Goal: Transaction & Acquisition: Obtain resource

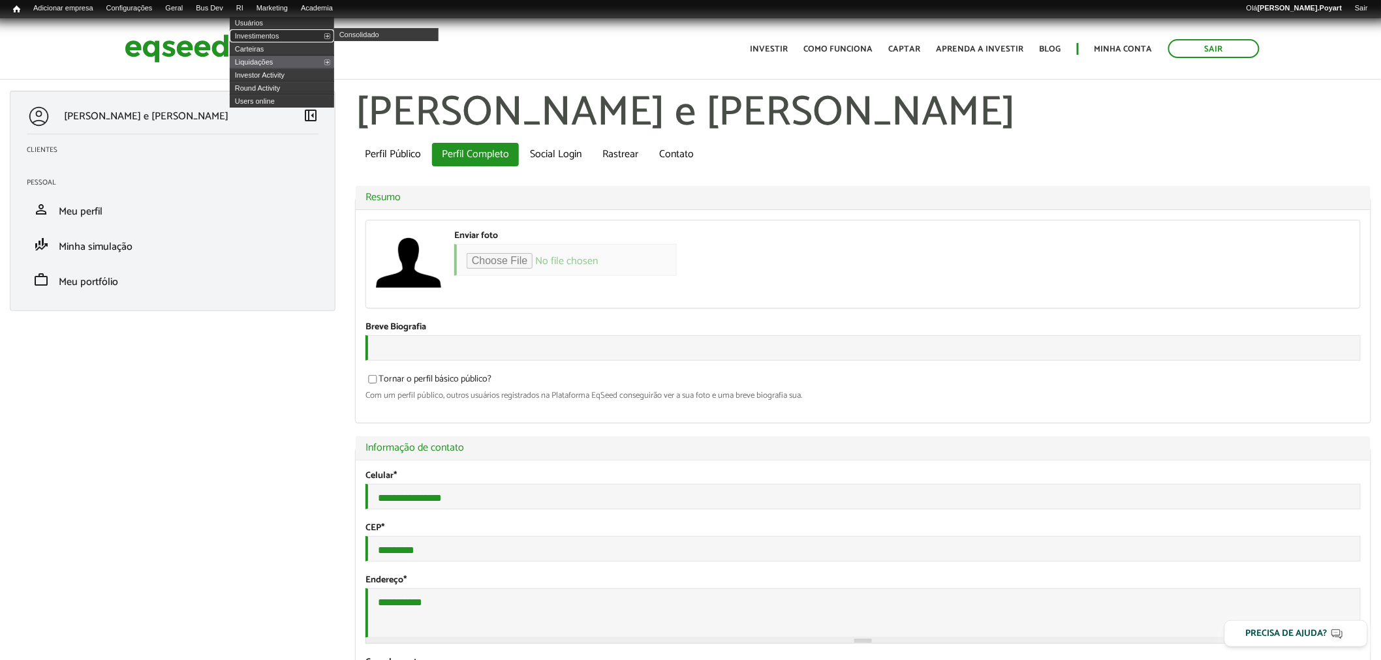
click at [263, 36] on link "Investimentos" at bounding box center [282, 35] width 104 height 13
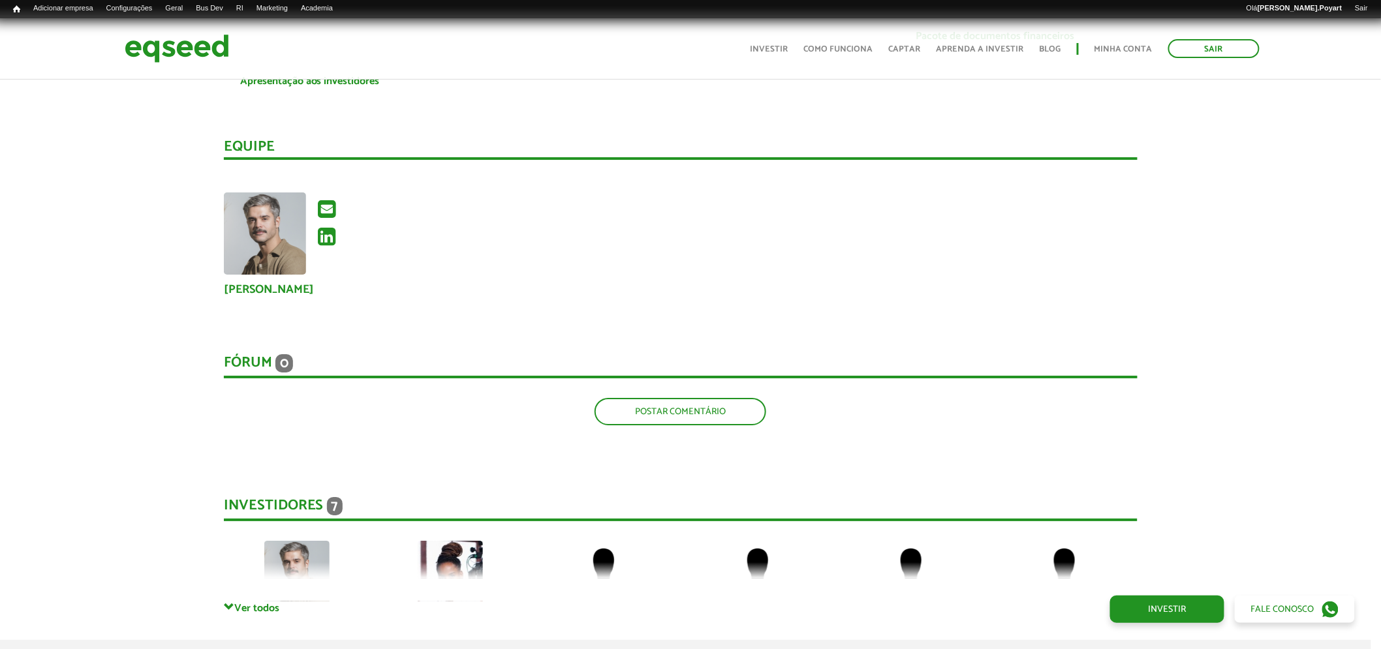
scroll to position [1777, 10]
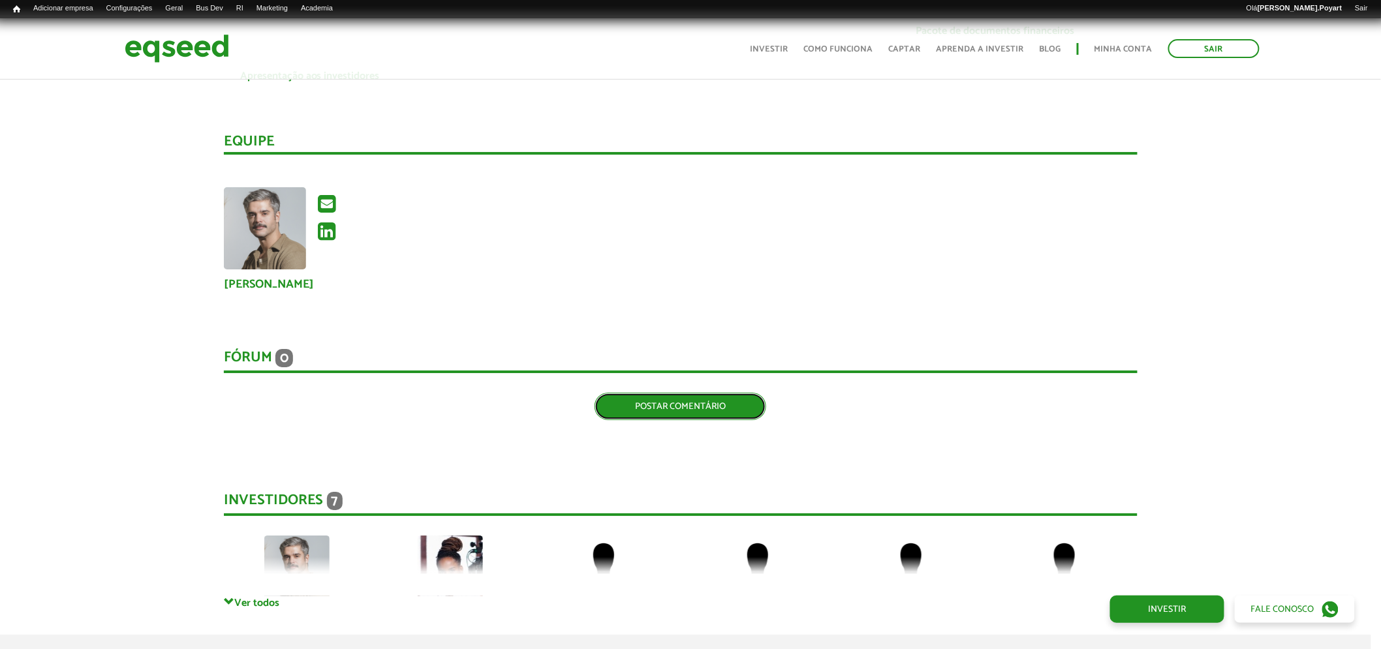
click at [673, 402] on link "Postar comentário" at bounding box center [680, 406] width 172 height 27
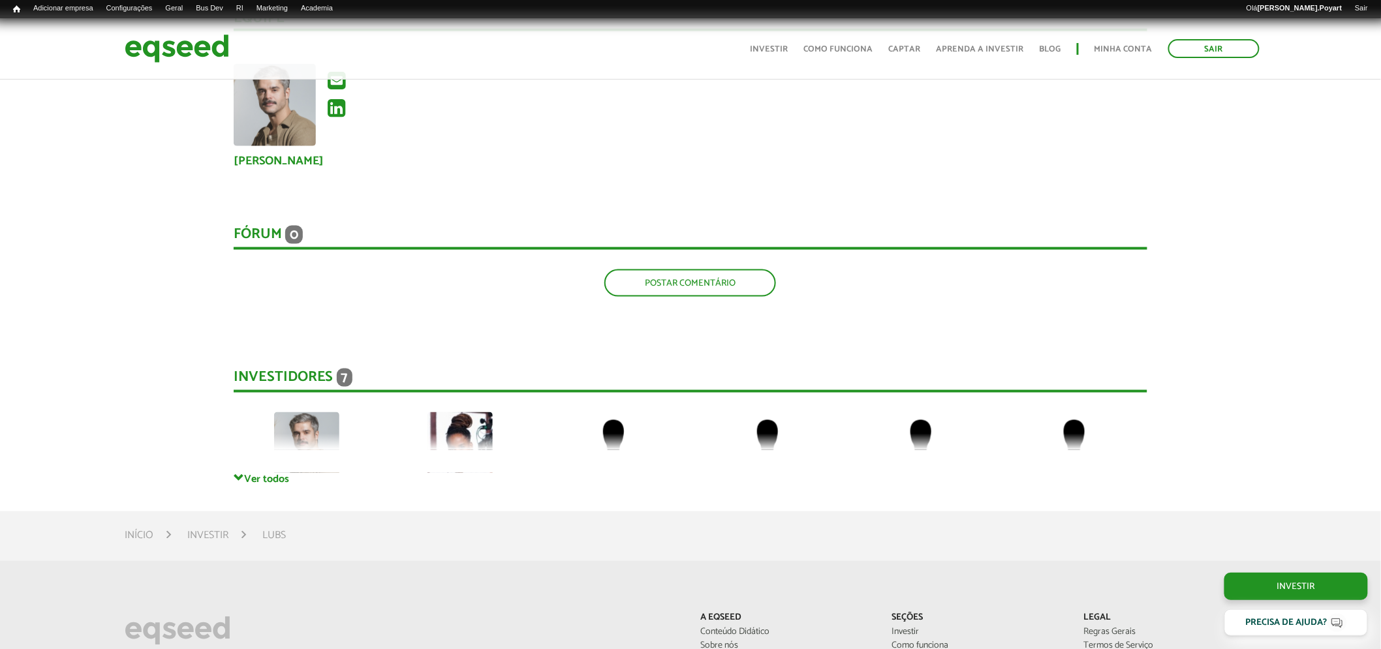
scroll to position [2656, 0]
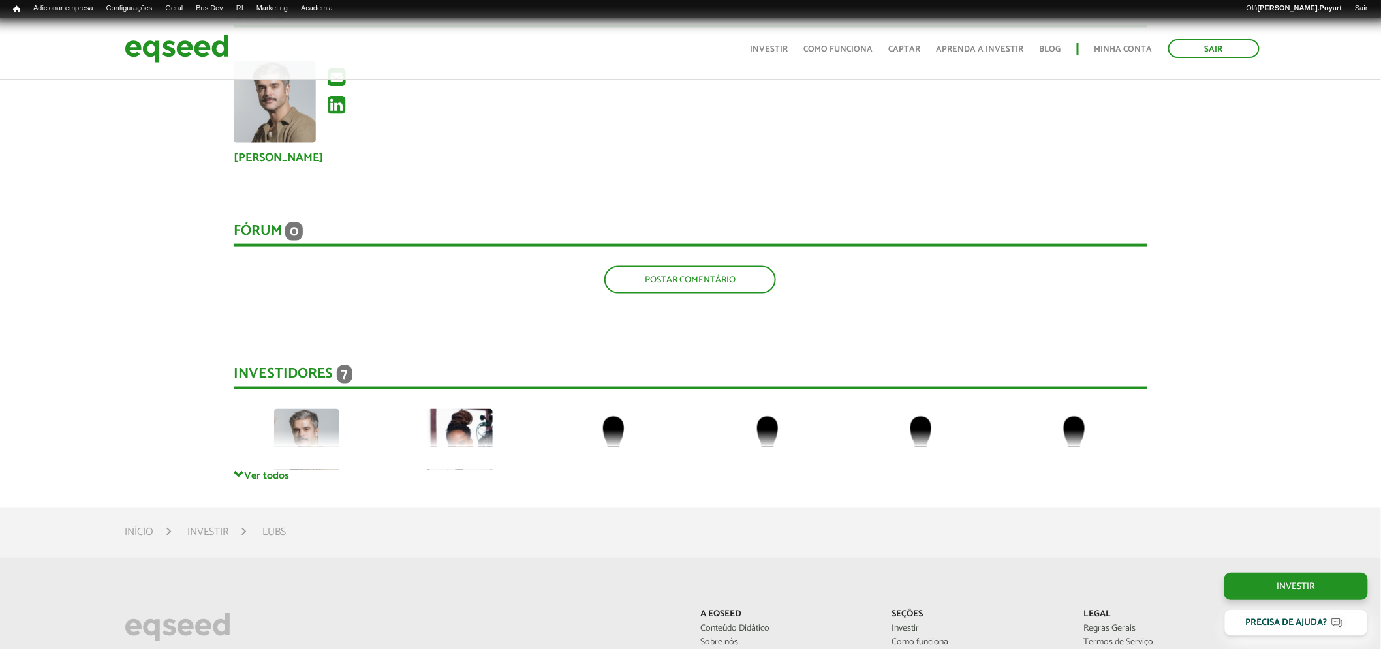
click at [290, 230] on span "0" at bounding box center [294, 231] width 18 height 18
click at [707, 284] on link "Postar comentário" at bounding box center [690, 279] width 172 height 27
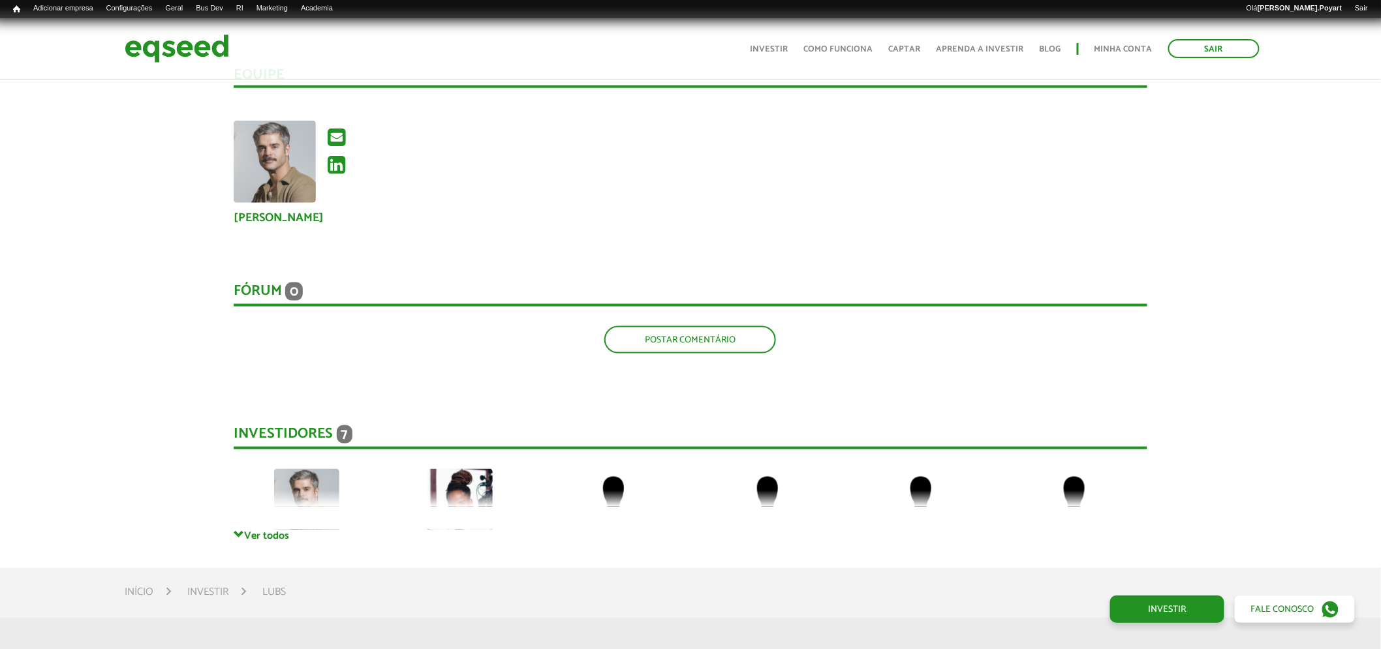
scroll to position [2633, 0]
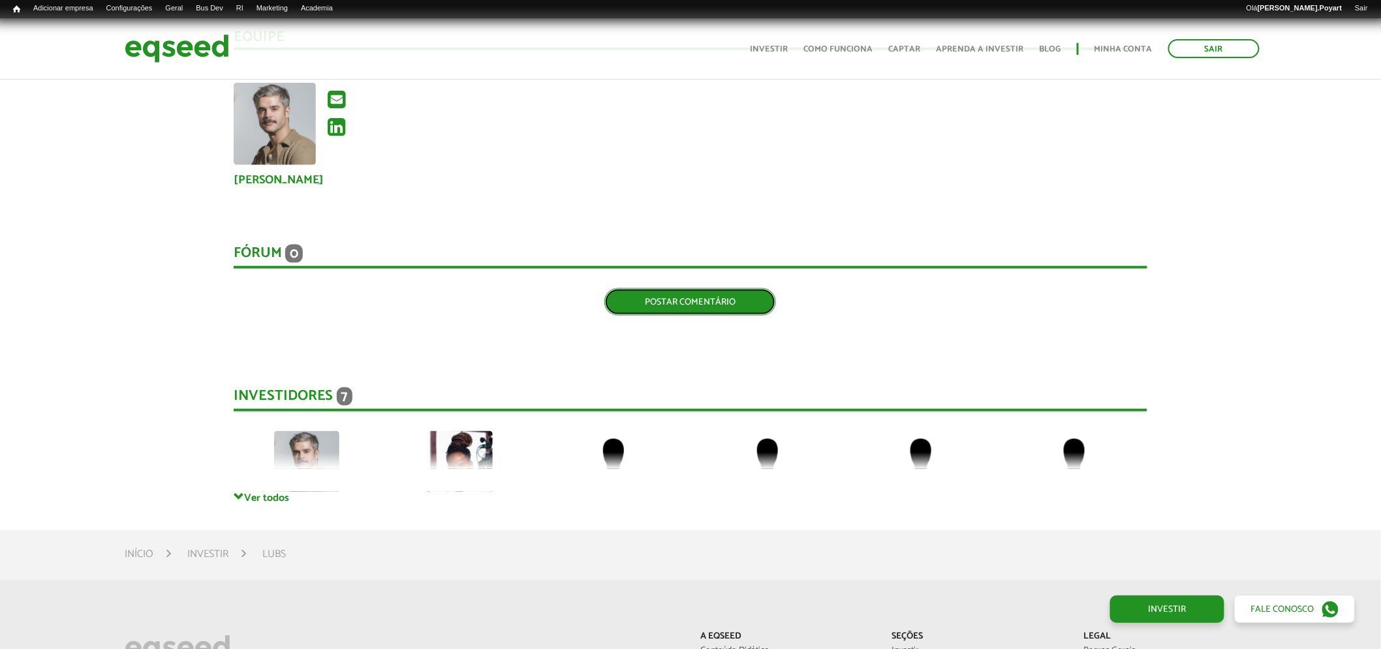
click at [675, 292] on link "Postar comentário" at bounding box center [690, 301] width 172 height 27
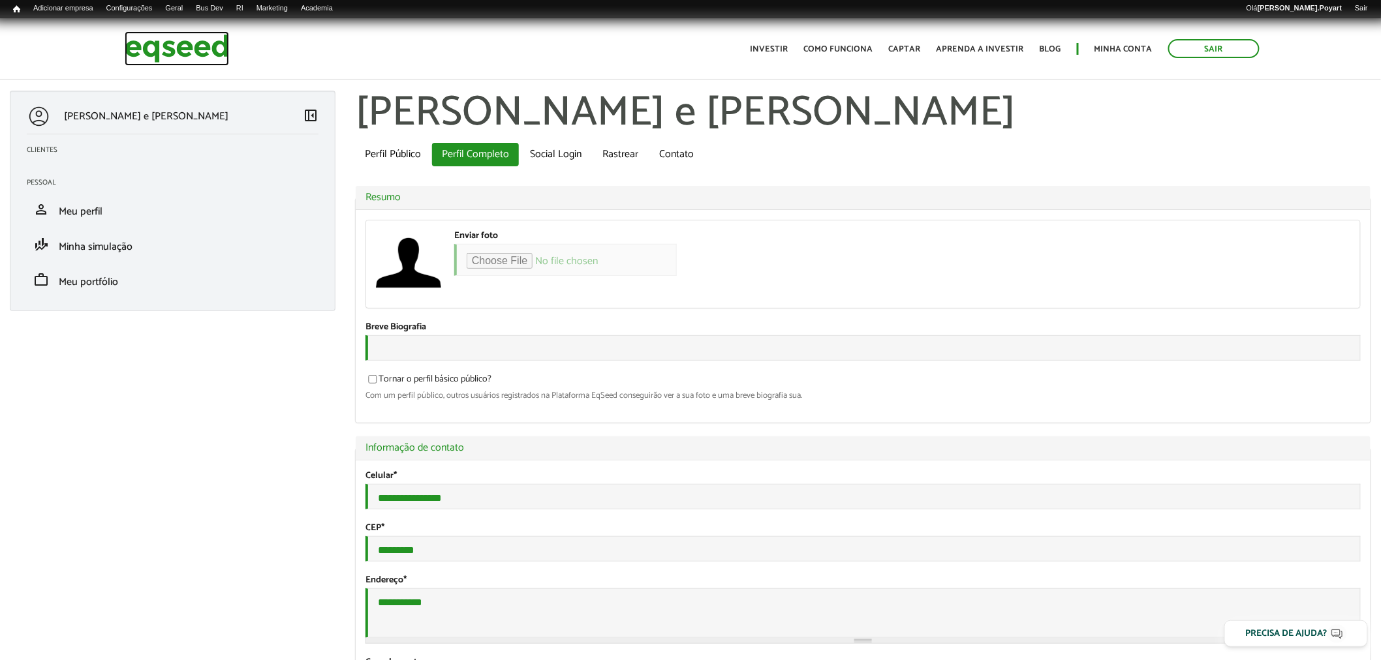
click at [166, 37] on img at bounding box center [177, 48] width 104 height 35
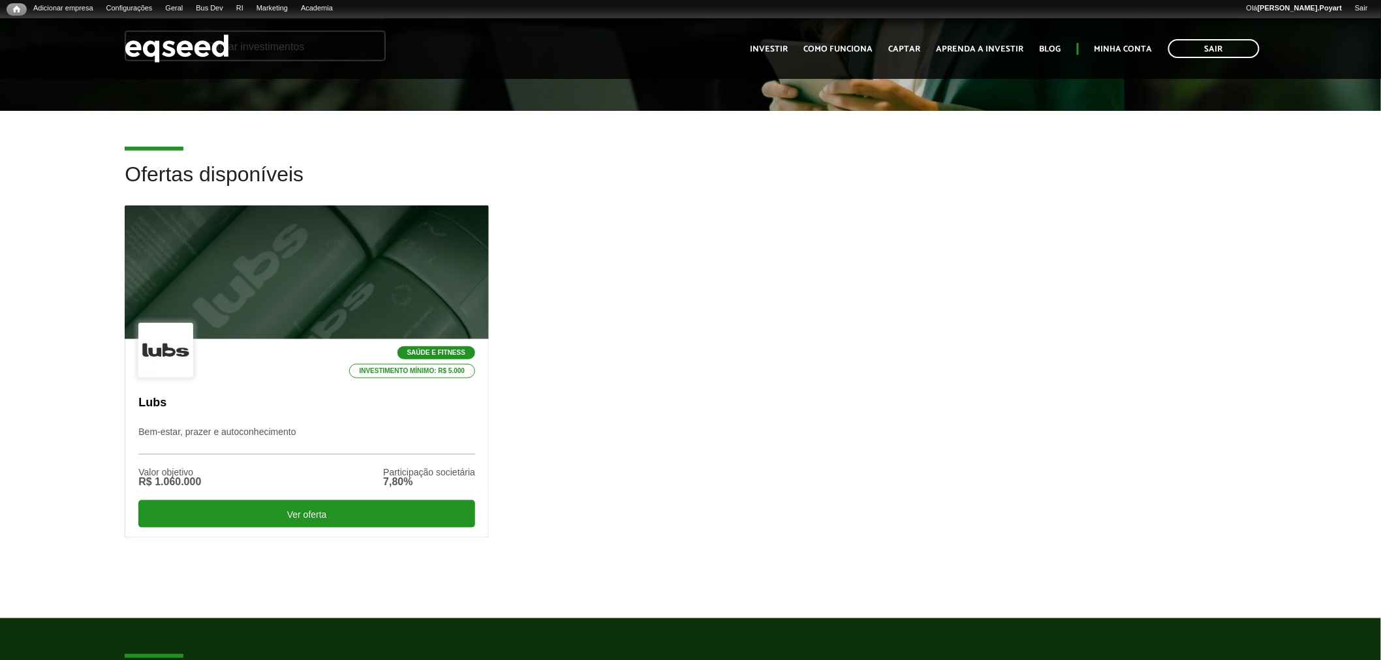
scroll to position [296, 0]
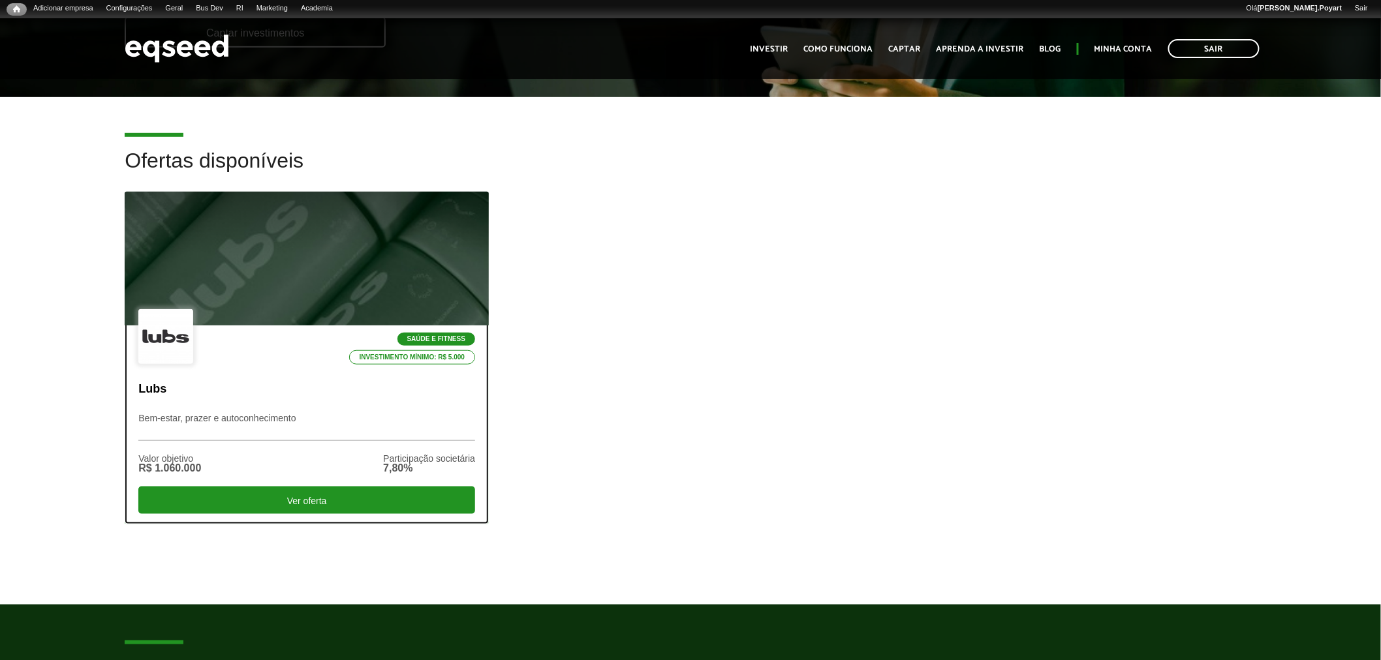
click at [220, 256] on div at bounding box center [307, 259] width 436 height 161
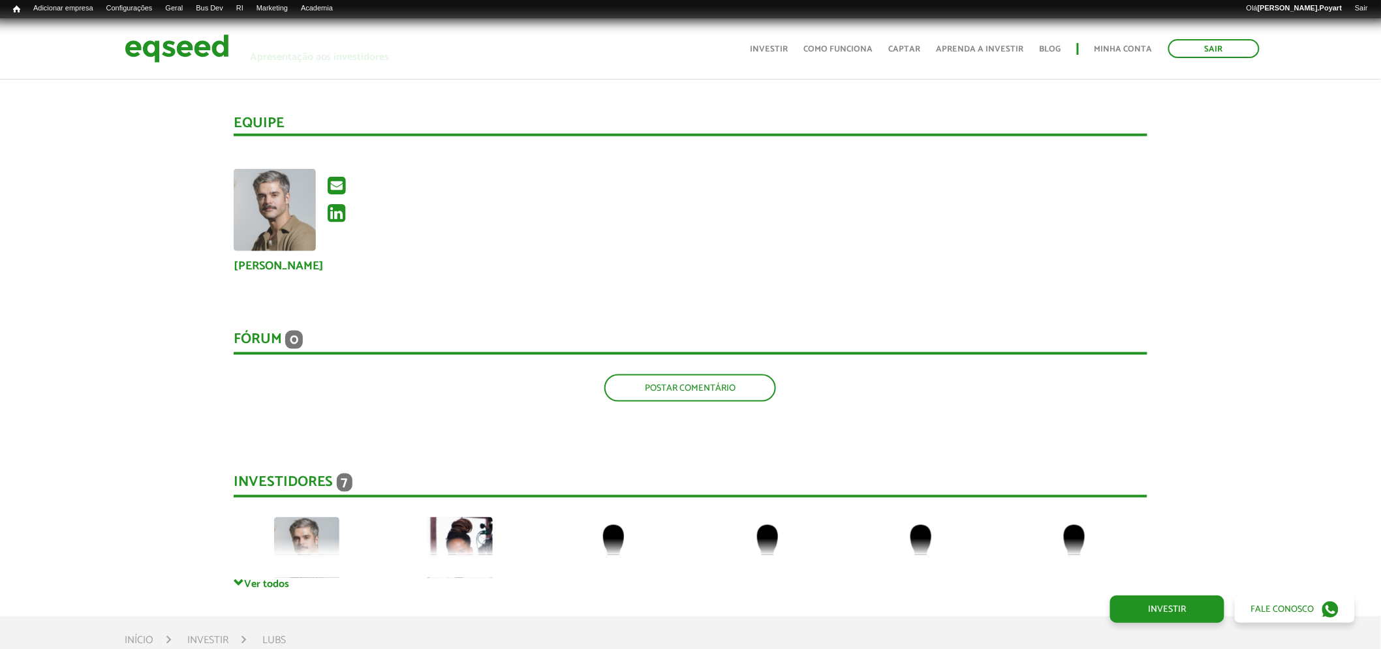
scroll to position [2549, 0]
click at [663, 382] on link "Postar comentário" at bounding box center [690, 386] width 172 height 27
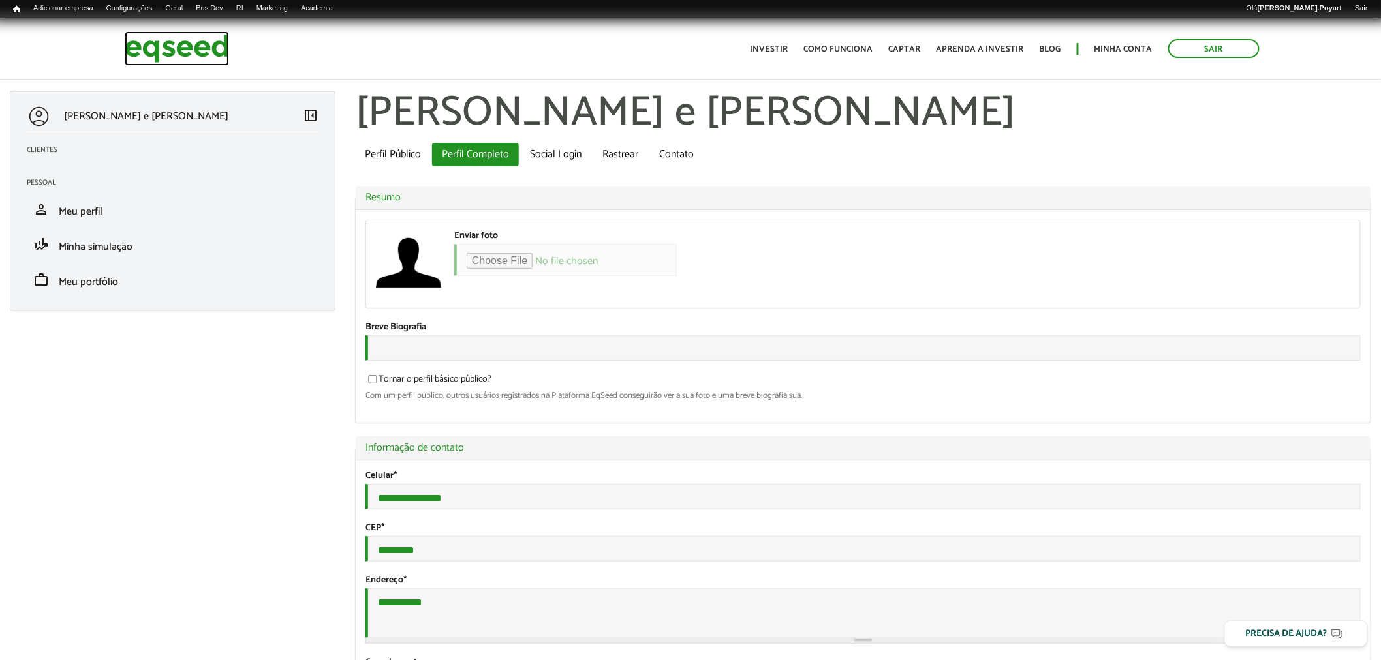
click at [196, 50] on img at bounding box center [177, 48] width 104 height 35
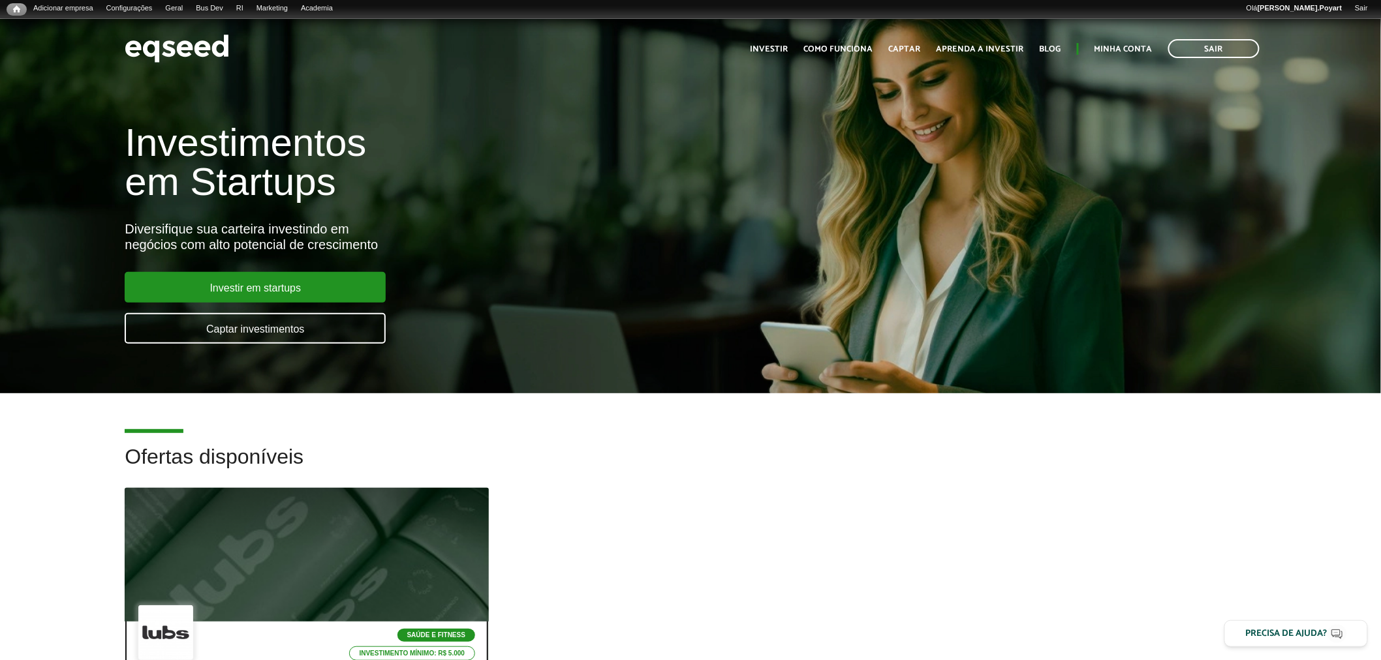
click at [292, 549] on div at bounding box center [307, 555] width 436 height 161
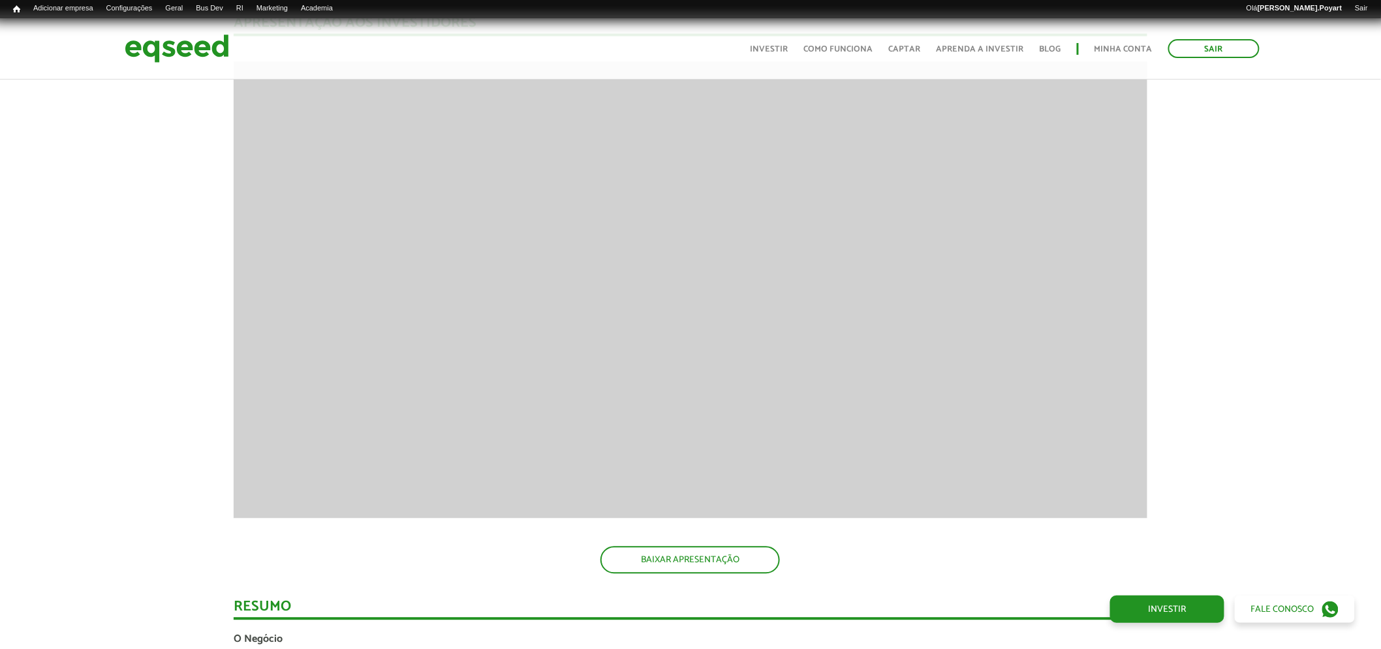
scroll to position [1050, 0]
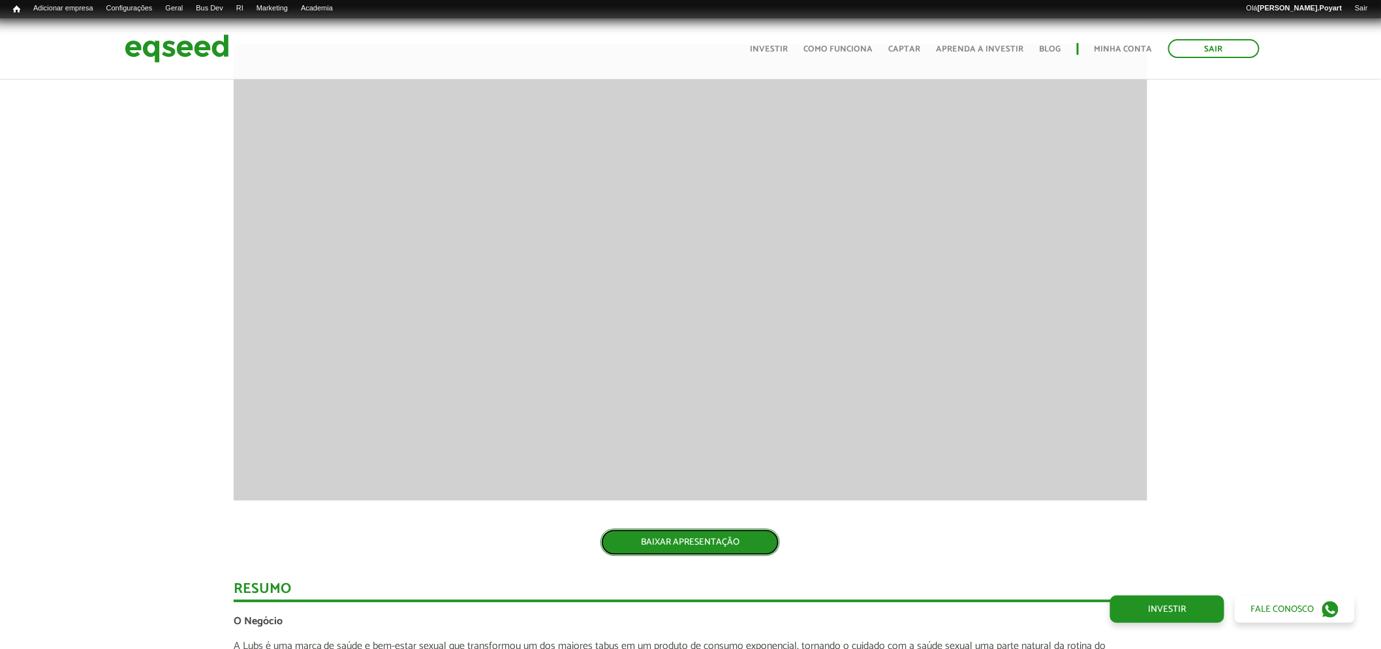
click at [660, 533] on link "BAIXAR APRESENTAÇÃO" at bounding box center [689, 541] width 179 height 27
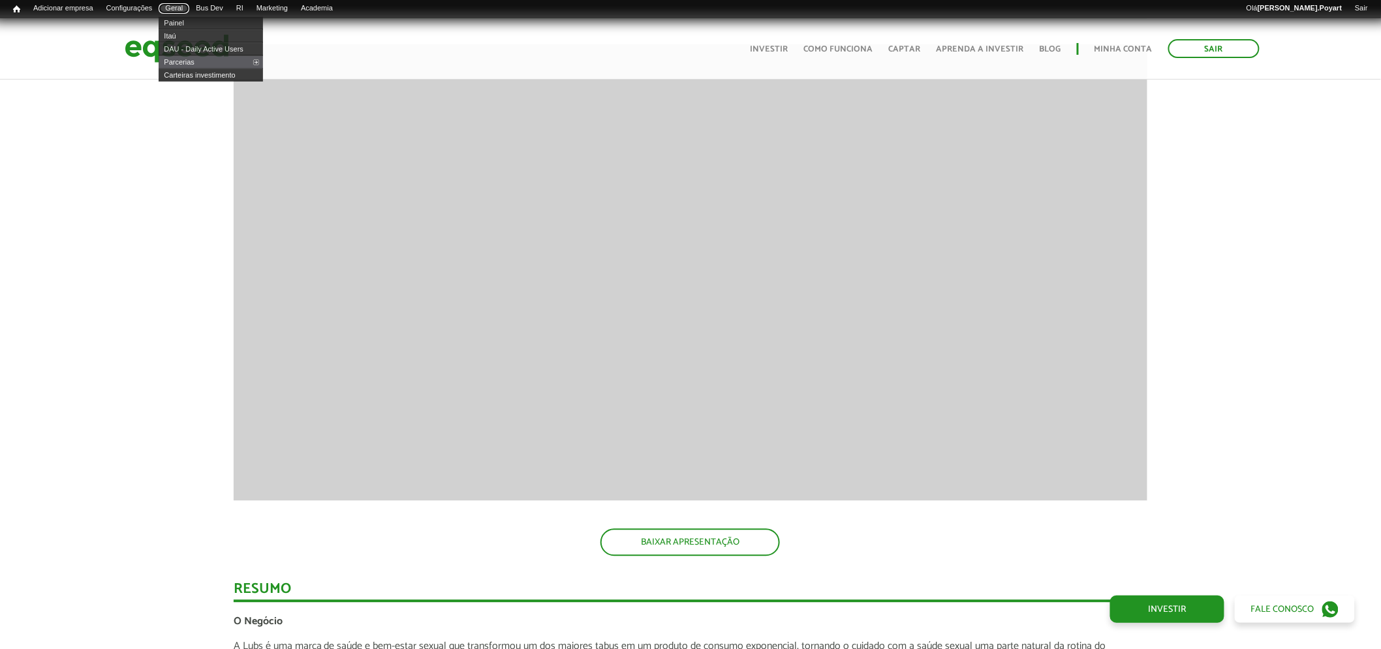
click at [184, 5] on link "Geral" at bounding box center [174, 8] width 31 height 10
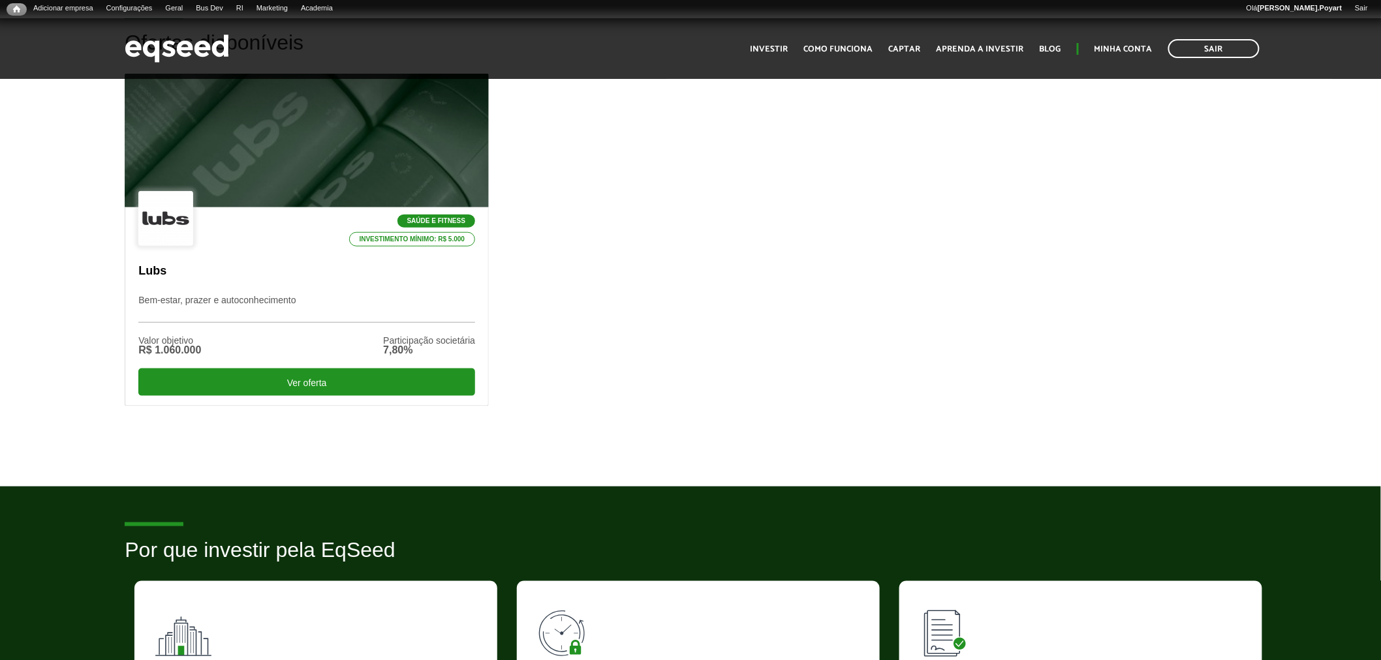
scroll to position [418, 0]
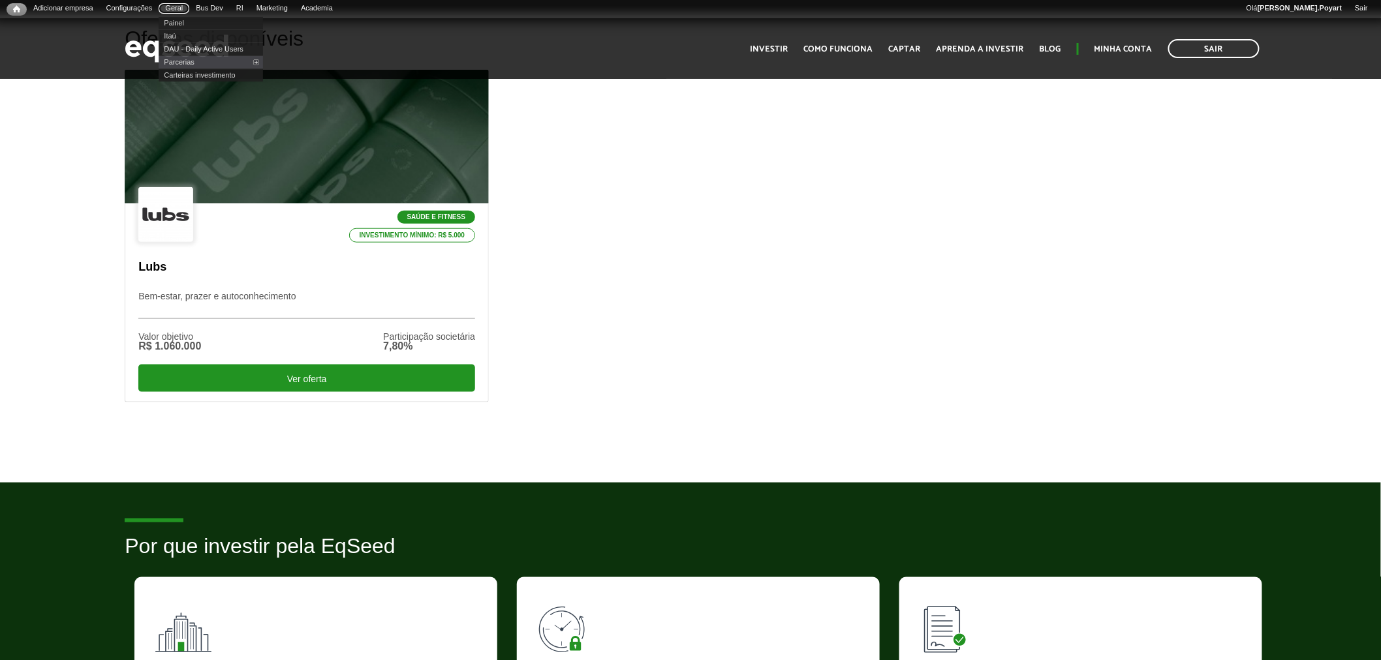
click at [174, 5] on link "Geral" at bounding box center [174, 8] width 31 height 10
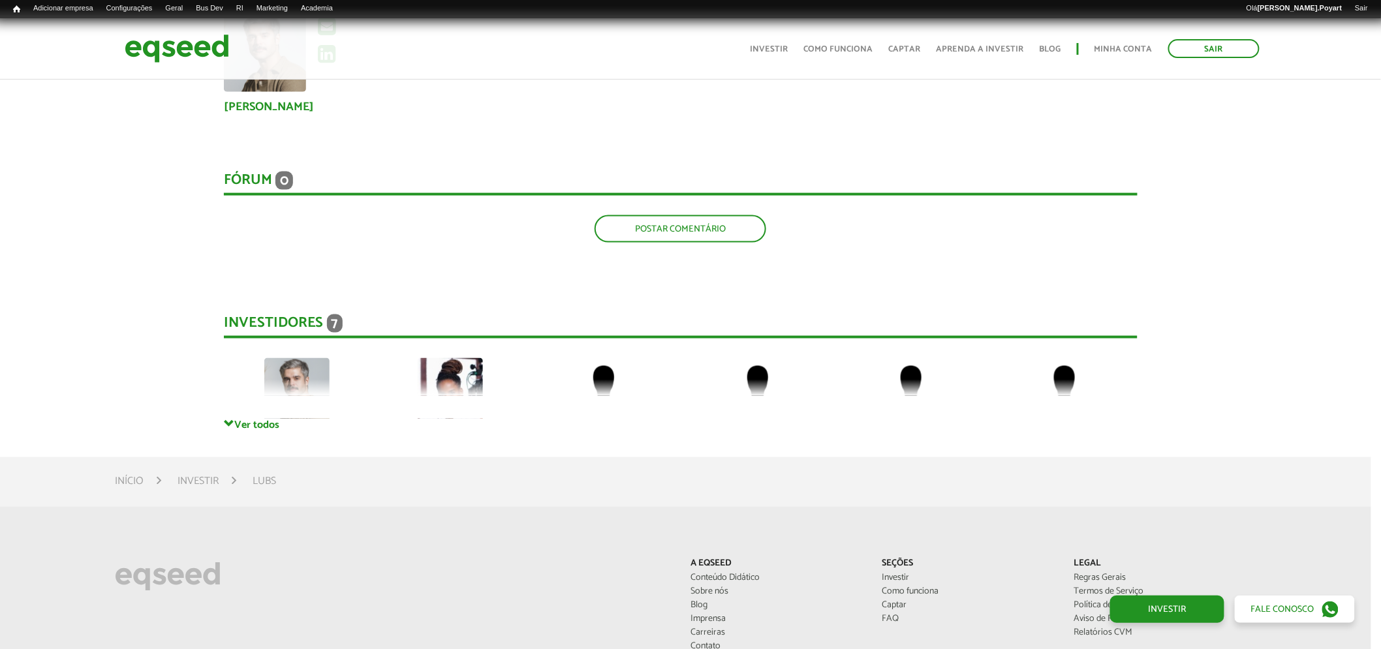
scroll to position [2708, 10]
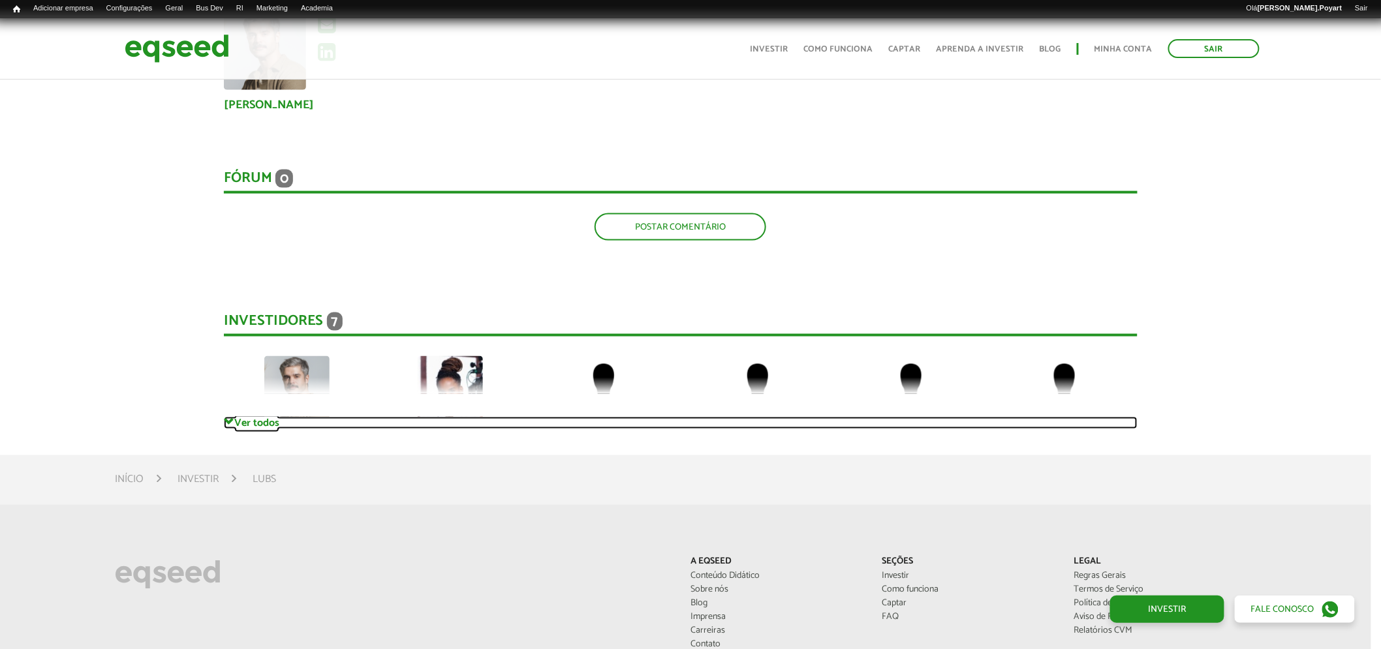
click at [246, 417] on link "Ver todos" at bounding box center [681, 423] width 914 height 12
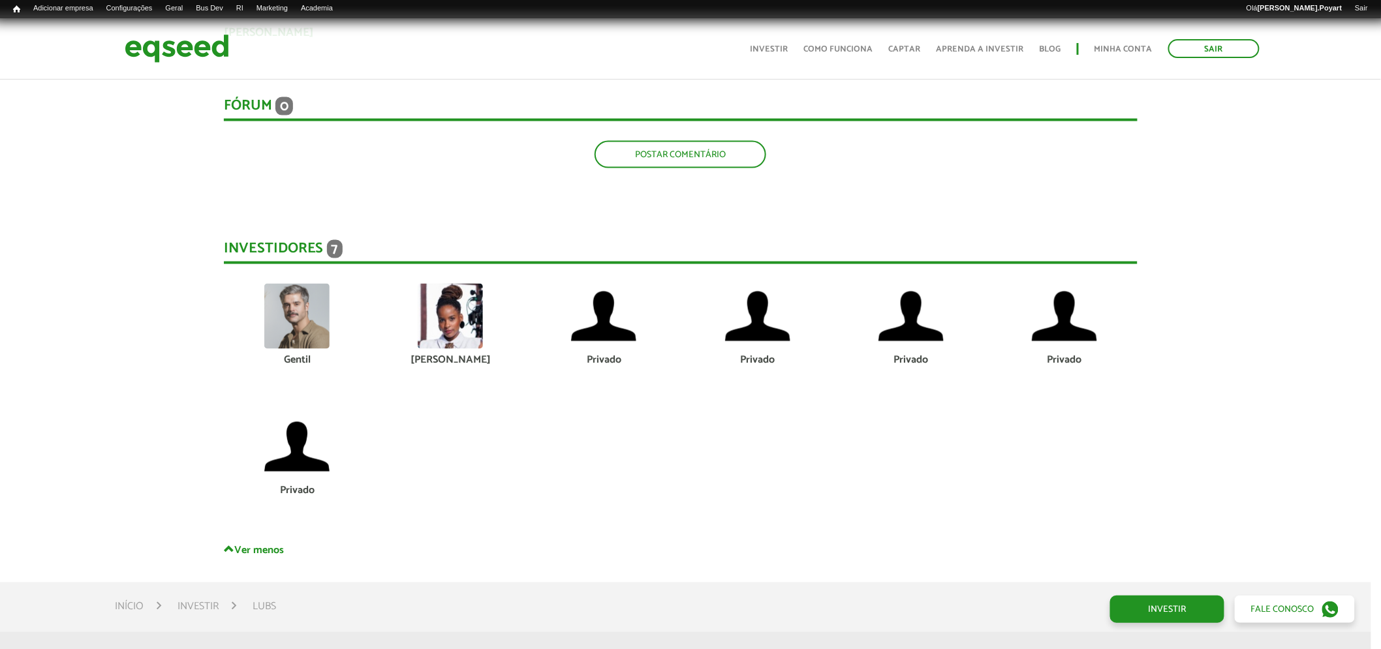
scroll to position [2781, 10]
click at [217, 5] on link "Bus Dev" at bounding box center [209, 8] width 40 height 10
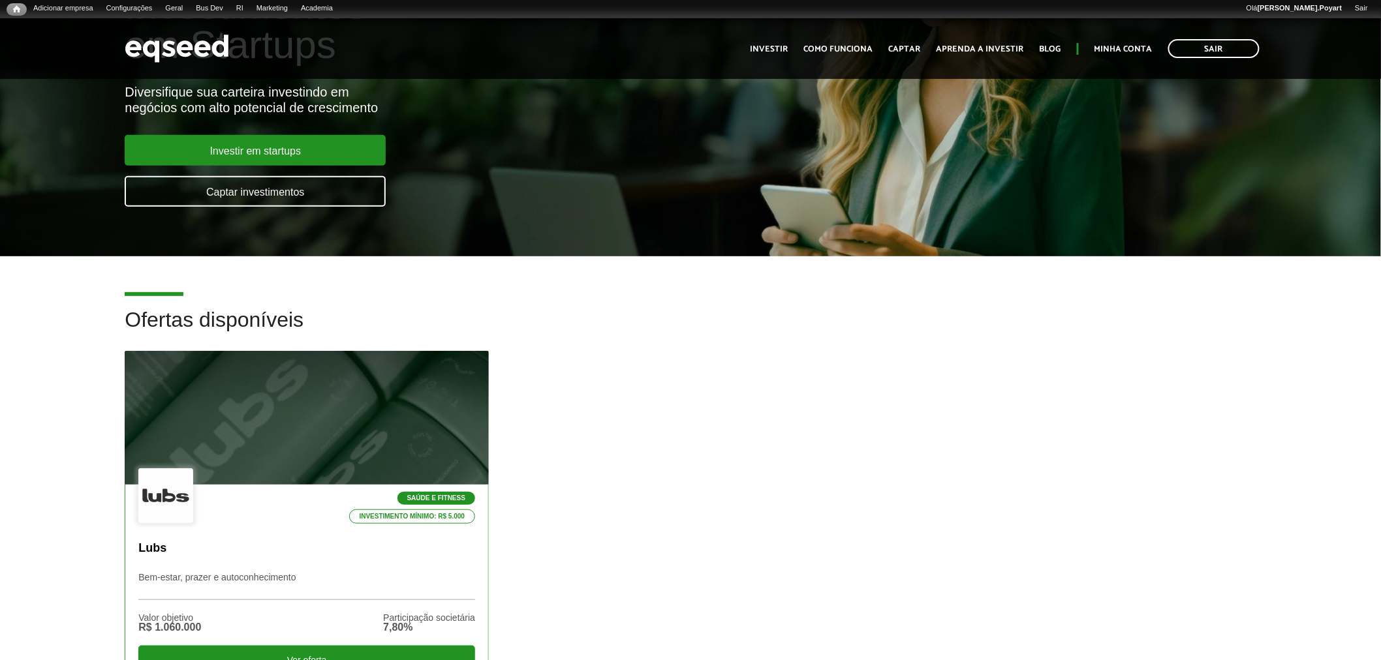
scroll to position [138, 0]
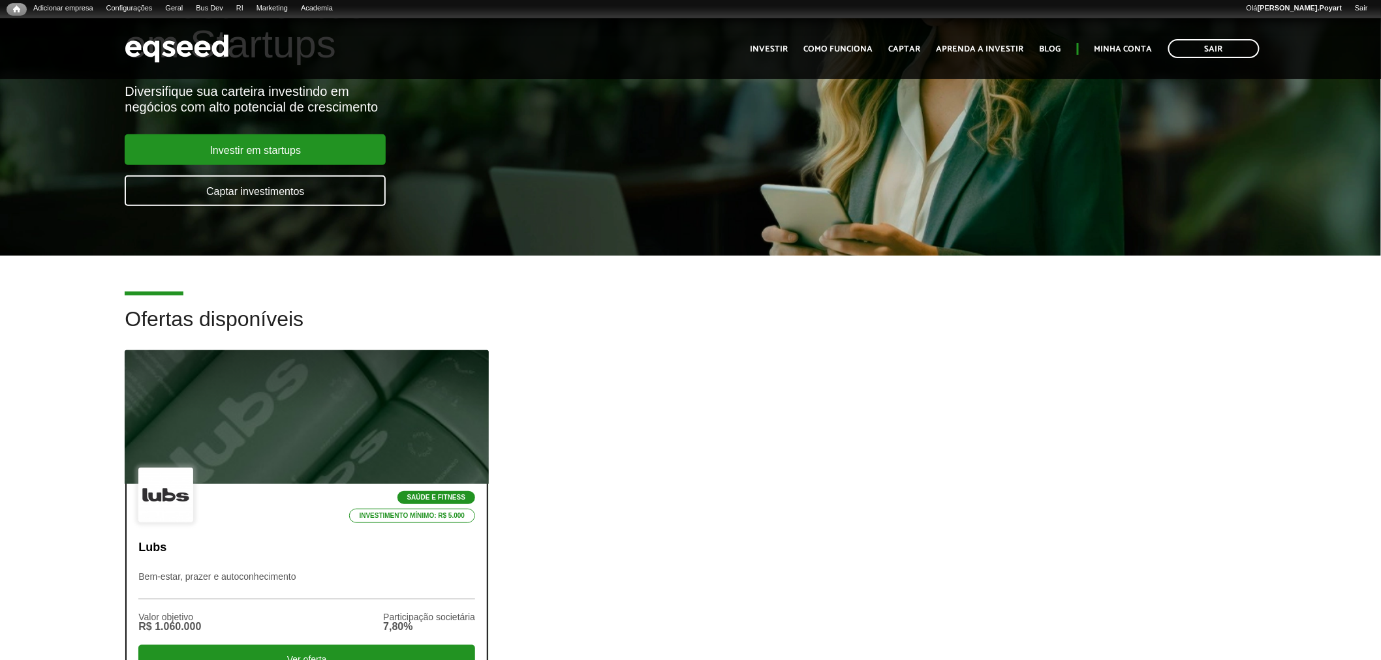
click at [328, 454] on div at bounding box center [307, 417] width 436 height 161
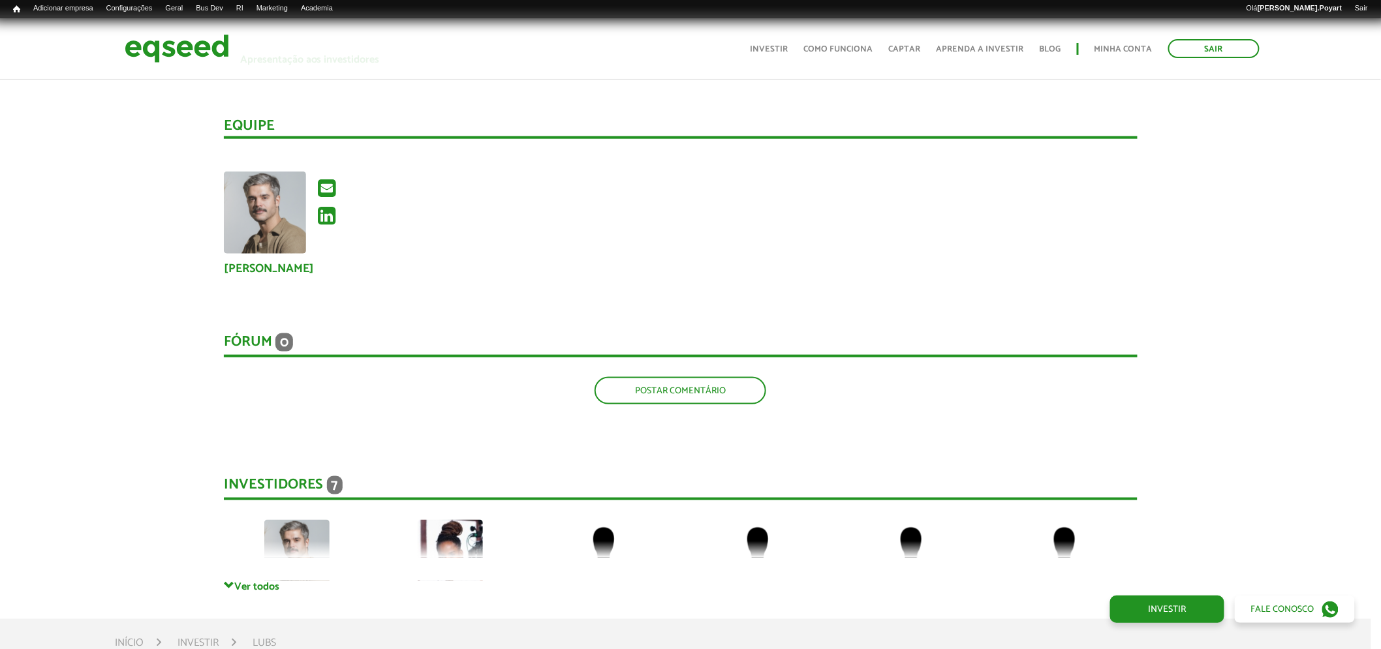
scroll to position [2551, 10]
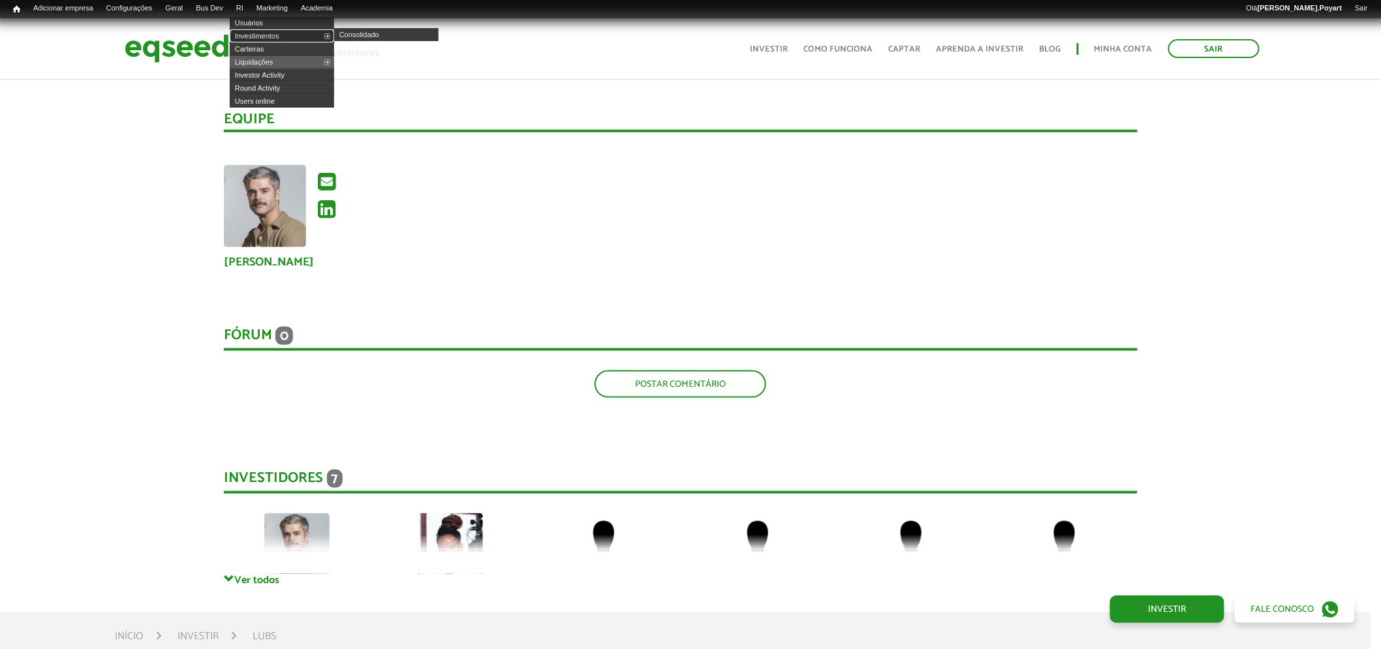
click at [261, 35] on link "Investimentos" at bounding box center [282, 35] width 104 height 13
